Goal: Information Seeking & Learning: Find specific fact

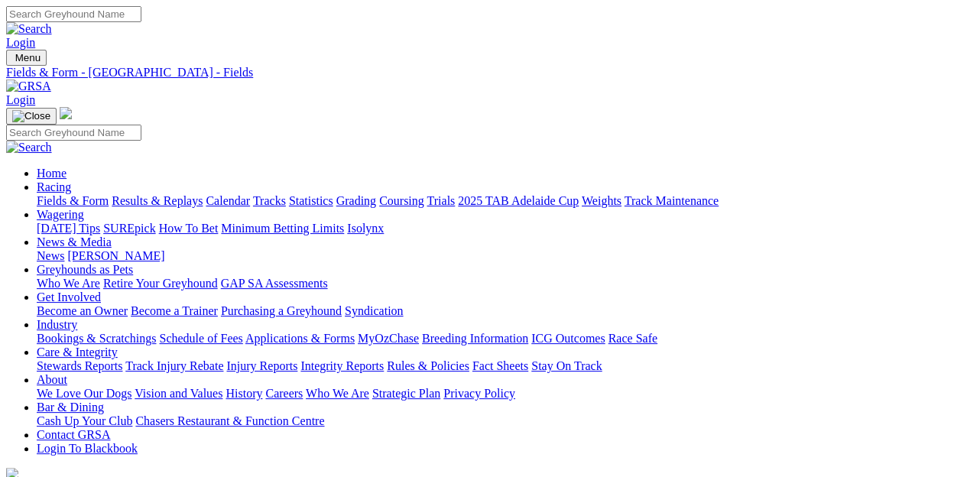
click at [54, 194] on link "Fields & Form" at bounding box center [73, 200] width 72 height 13
click at [141, 11] on input "Search" at bounding box center [73, 14] width 135 height 16
type input "tangelo fire"
click at [52, 22] on link at bounding box center [29, 28] width 46 height 13
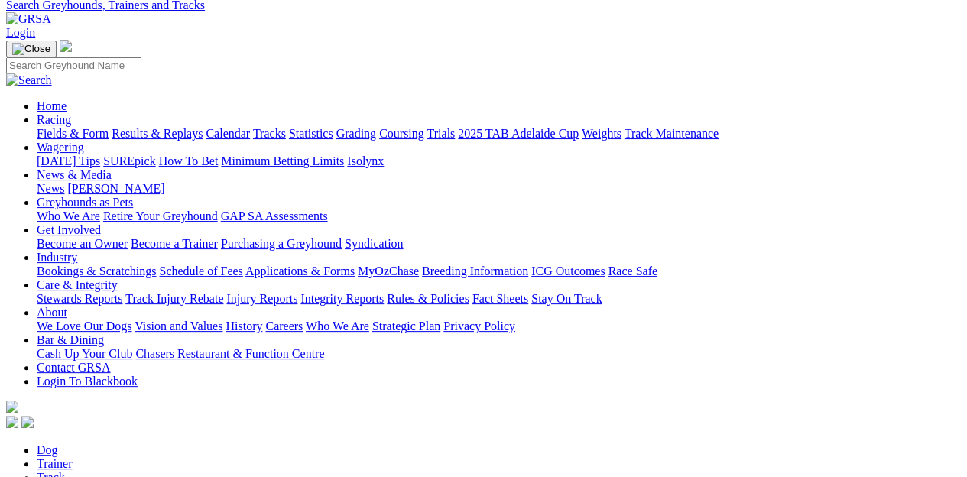
scroll to position [153, 0]
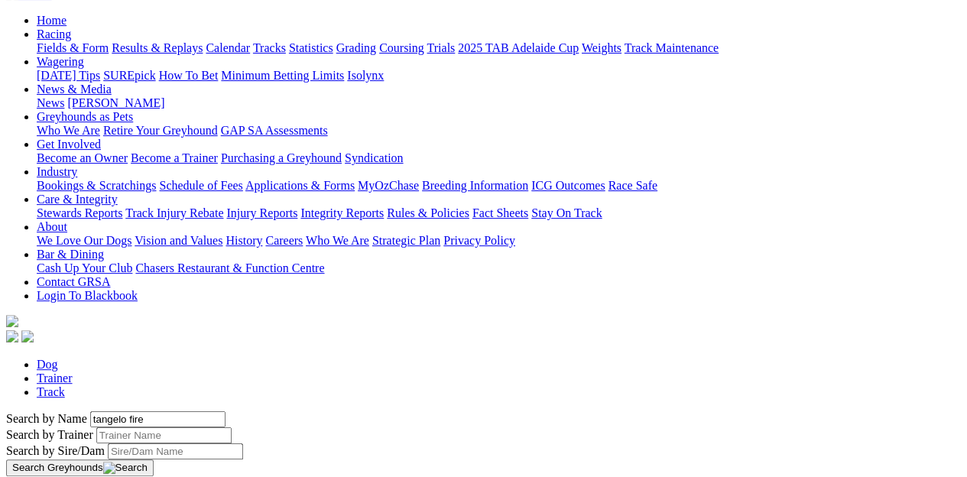
drag, startPoint x: 146, startPoint y: 319, endPoint x: 157, endPoint y: 316, distance: 11.9
